Goal: Task Accomplishment & Management: Manage account settings

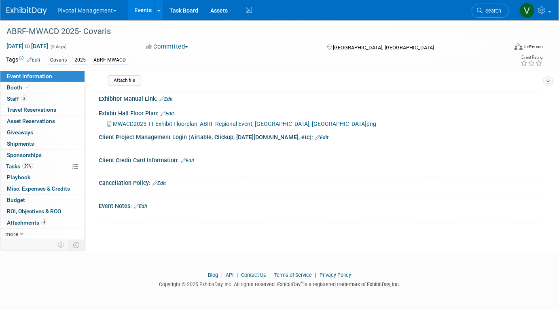
click at [141, 9] on link "Events" at bounding box center [143, 10] width 30 height 20
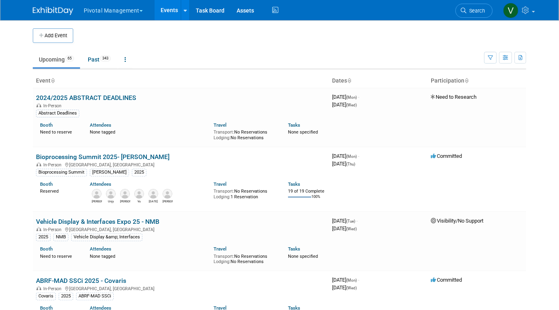
scroll to position [2141, 0]
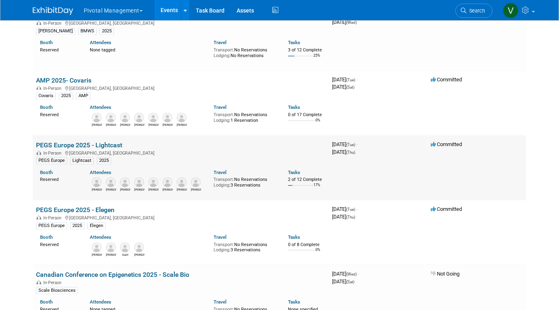
click at [70, 149] on link "PEGS Europe 2025 - Lightcast" at bounding box center [79, 145] width 86 height 8
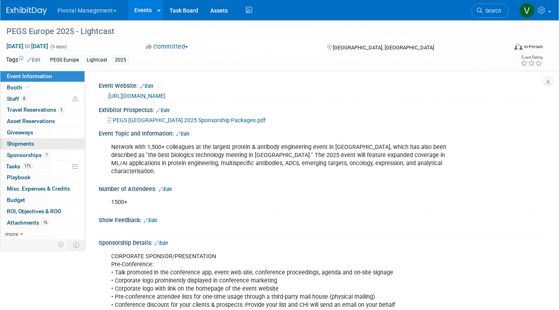
click at [44, 141] on link "0 Shipments 0" at bounding box center [42, 143] width 84 height 11
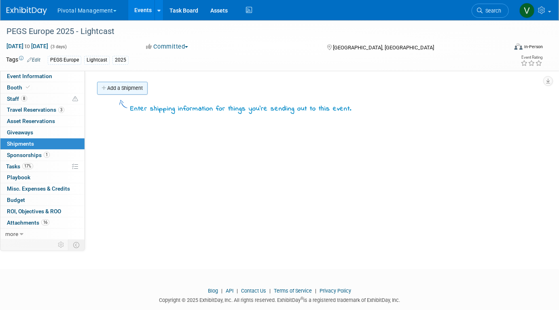
click at [137, 87] on link "Add a Shipment" at bounding box center [122, 88] width 51 height 13
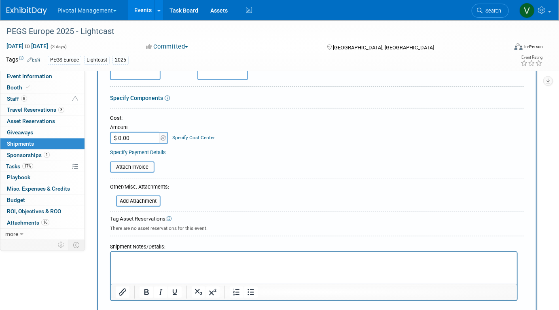
scroll to position [138, 0]
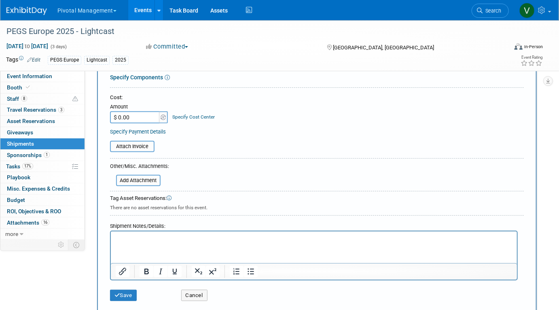
type input "PlurEvento"
click at [158, 243] on html at bounding box center [313, 236] width 406 height 11
paste body "To enrich screen reader interactions, please activate Accessibility in Grammarl…"
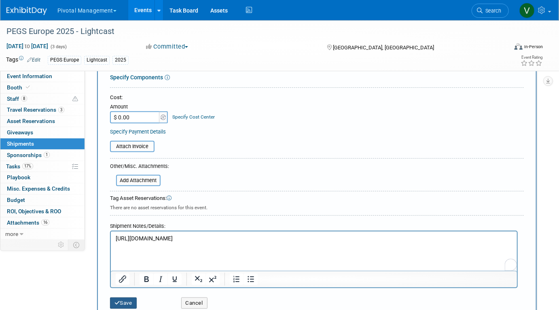
click at [130, 301] on button "Save" at bounding box center [123, 302] width 27 height 11
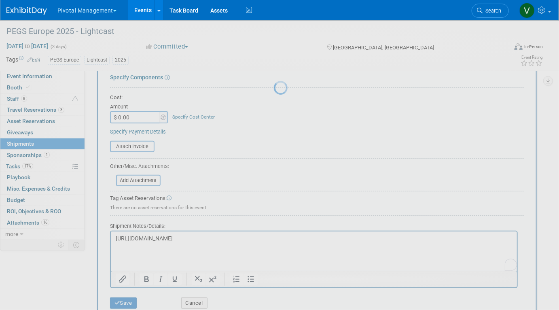
scroll to position [15, 0]
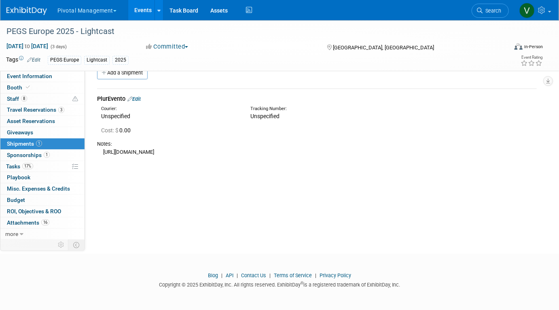
click at [139, 95] on div "PlurEvento Edit" at bounding box center [316, 99] width 439 height 8
click at [139, 96] on link "Edit" at bounding box center [133, 99] width 13 height 6
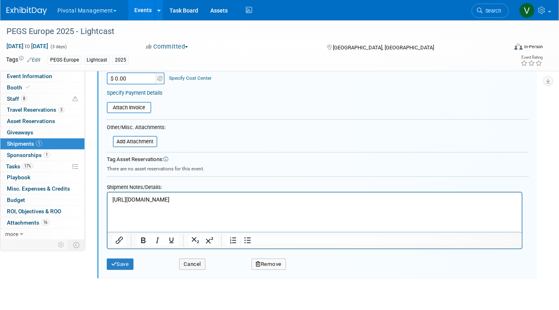
scroll to position [187, 0]
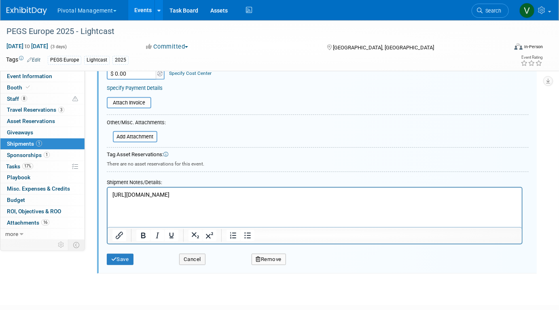
click at [373, 199] on p "[URL][DOMAIN_NAME]" at bounding box center [314, 195] width 405 height 8
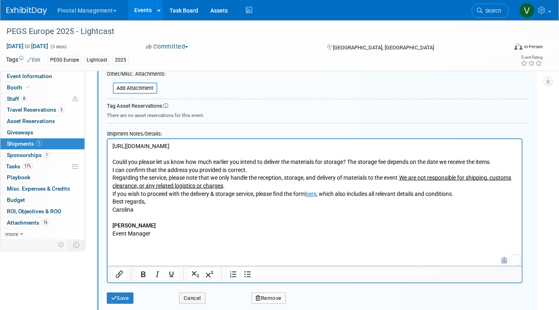
scroll to position [236, 0]
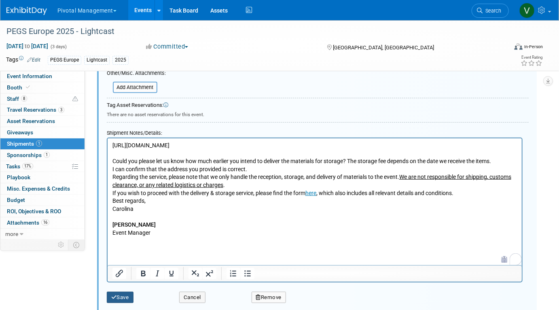
click at [125, 295] on button "Save" at bounding box center [120, 296] width 27 height 11
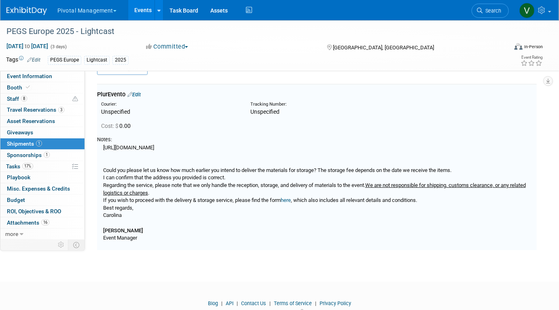
scroll to position [12, 0]
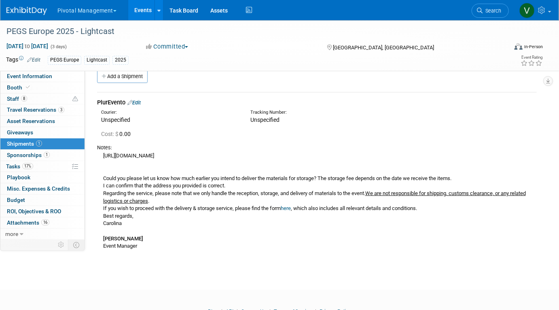
click at [140, 93] on td "PlurEvento Edit Courier: Unspecified Tracking Number:" at bounding box center [316, 175] width 439 height 166
click at [140, 101] on link "Edit" at bounding box center [133, 102] width 13 height 6
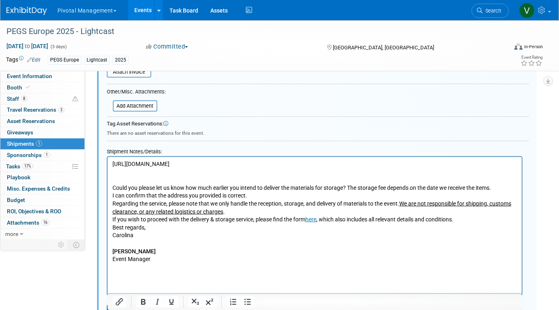
scroll to position [222, 0]
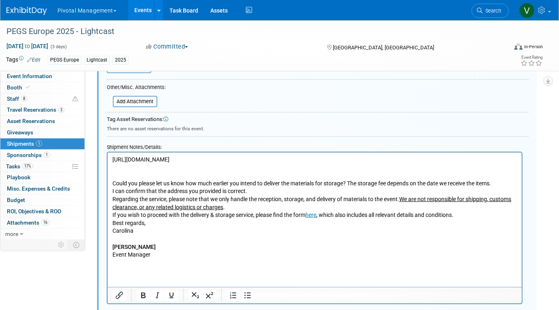
click at [122, 186] on p "[URL][DOMAIN_NAME] Could you please let us know how much earlier you intend to …" at bounding box center [314, 207] width 405 height 103
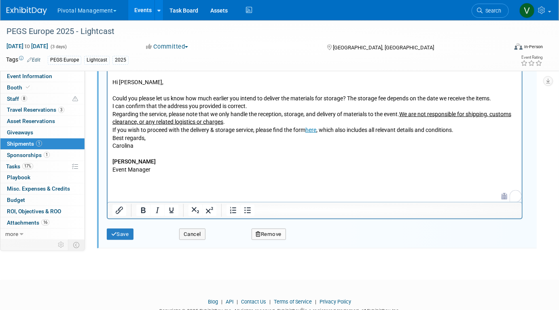
scroll to position [380, 0]
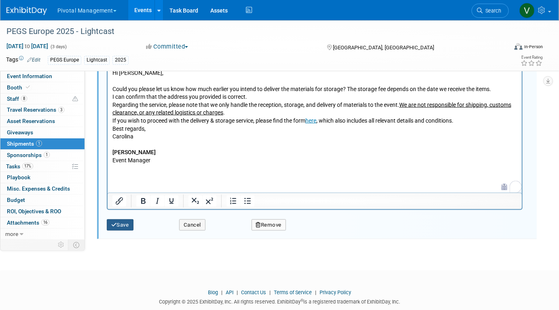
click at [124, 225] on button "Save" at bounding box center [120, 224] width 27 height 11
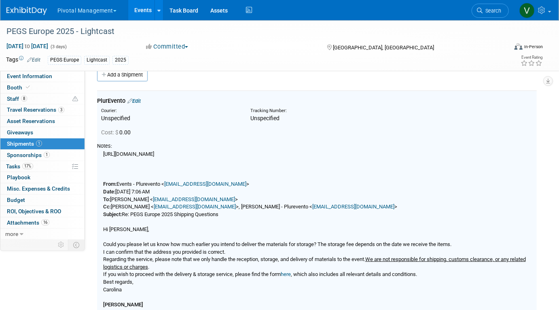
scroll to position [12, 0]
